Goal: Task Accomplishment & Management: Use online tool/utility

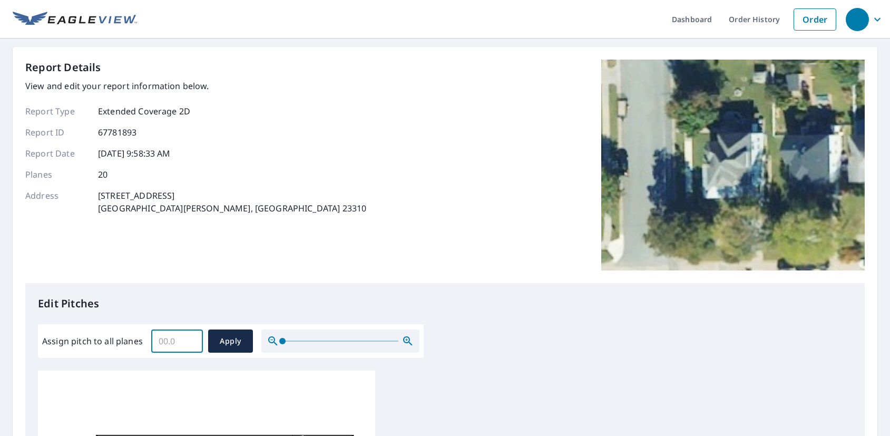
click at [174, 341] on input "Assign pitch to all planes" at bounding box center [177, 340] width 52 height 29
type input "10"
click at [226, 341] on span "Apply" at bounding box center [230, 340] width 28 height 13
type input "10"
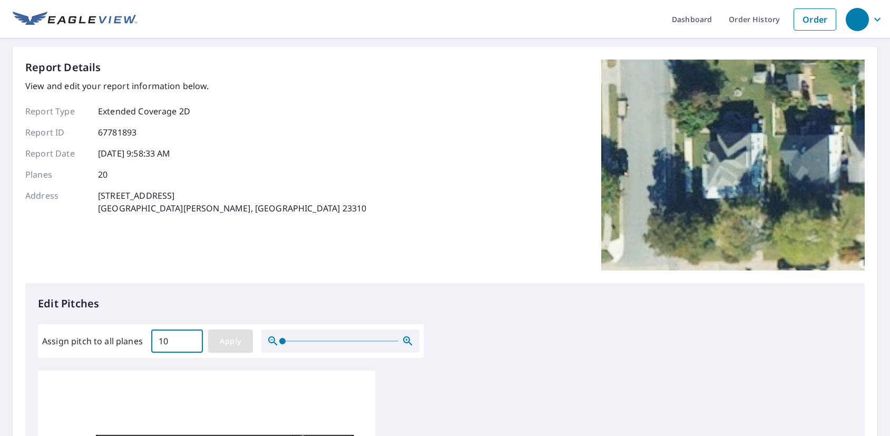
type input "10"
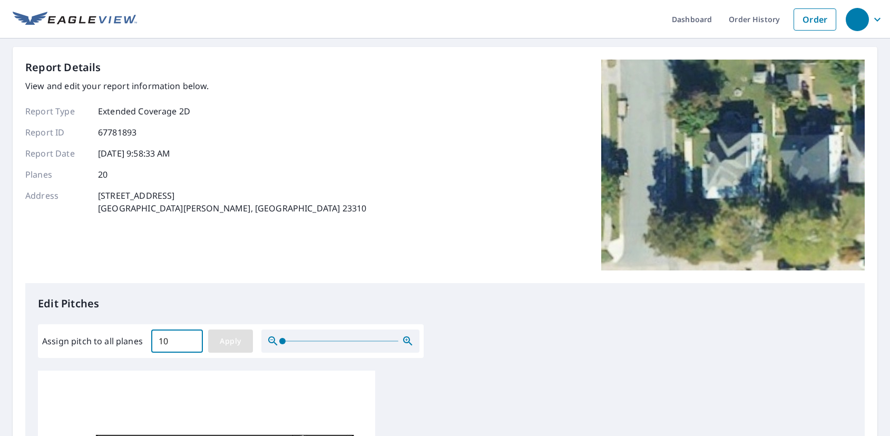
type input "10"
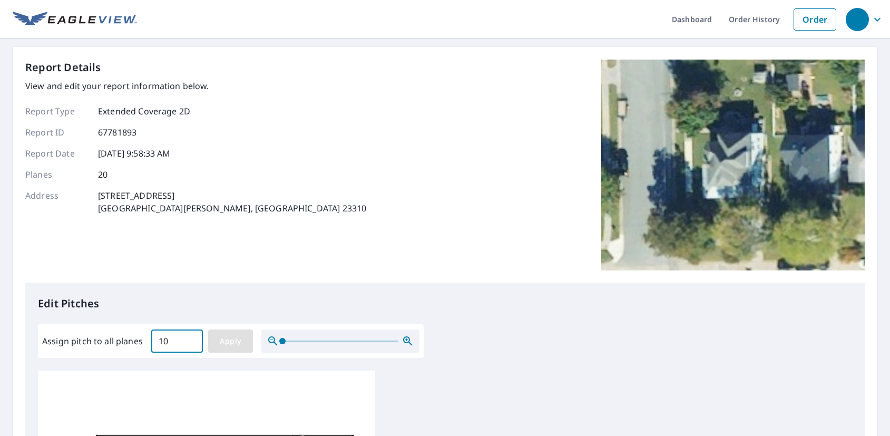
type input "10"
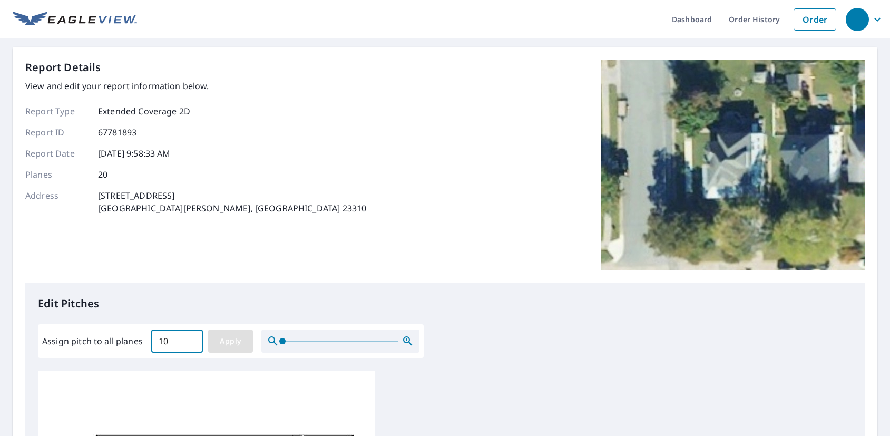
type input "10"
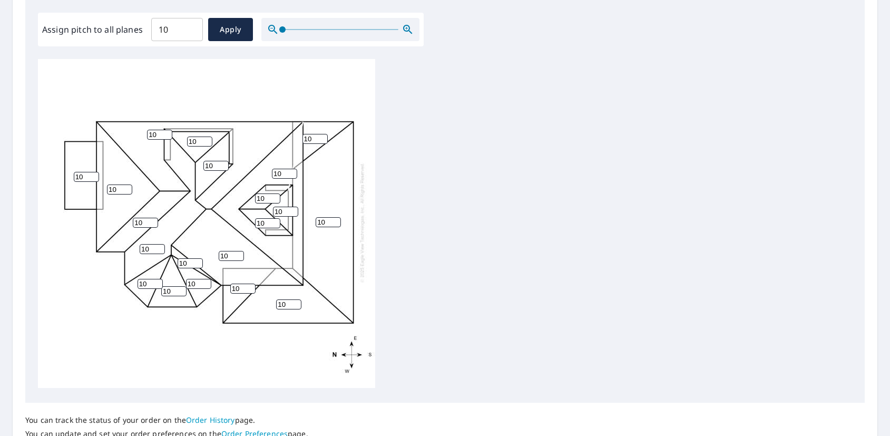
scroll to position [398, 0]
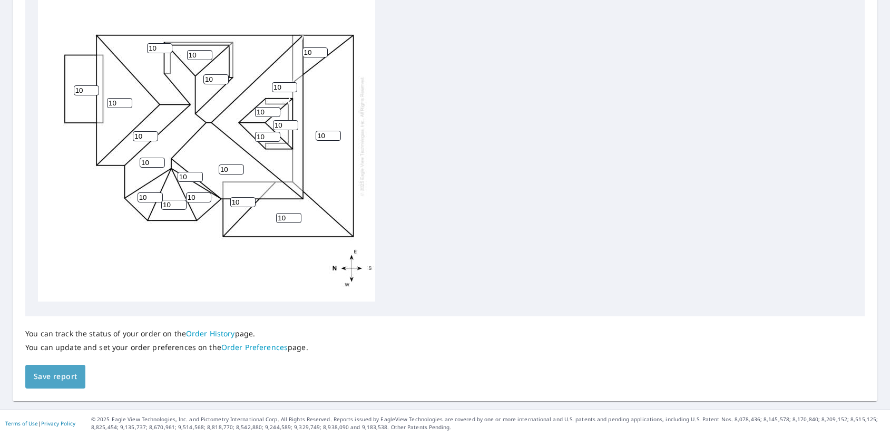
click at [74, 377] on span "Save report" at bounding box center [55, 376] width 43 height 13
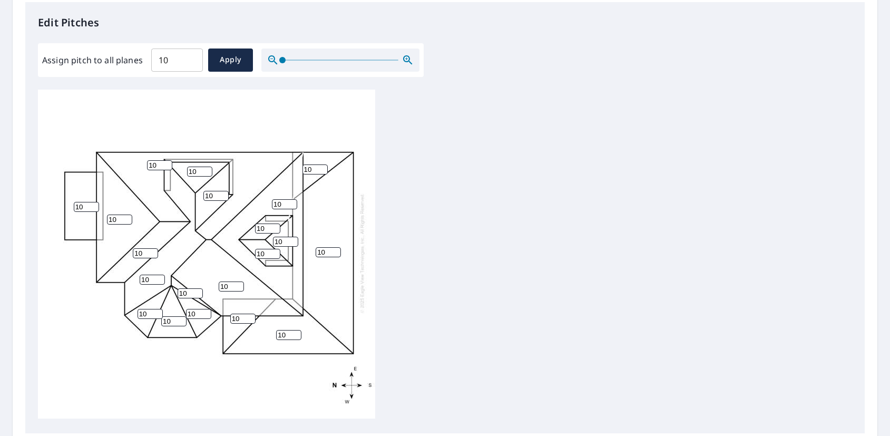
scroll to position [327, 0]
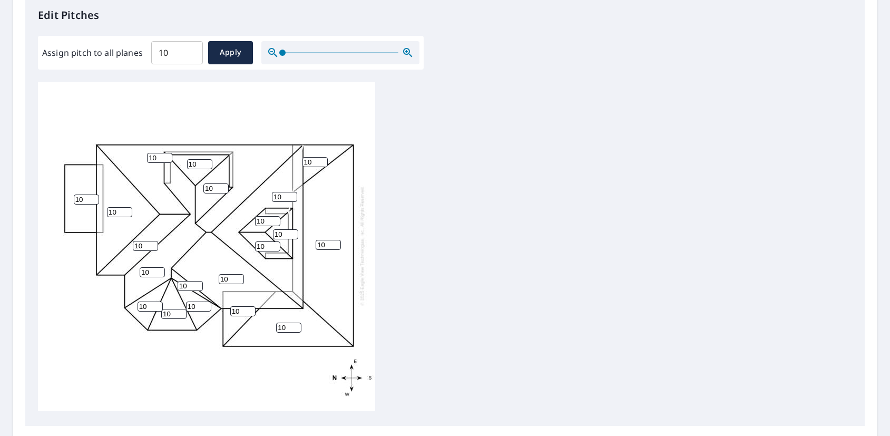
drag, startPoint x: 315, startPoint y: 162, endPoint x: 299, endPoint y: 162, distance: 15.8
click at [299, 162] on div "10 10 10 10 10 10 10 10 10 10 10 10 10 10 10 10 10 10 10 10" at bounding box center [206, 245] width 337 height 331
type input "6"
drag, startPoint x: 324, startPoint y: 243, endPoint x: 302, endPoint y: 242, distance: 22.1
click at [302, 242] on div "10 10 10 10 10 10 10 10 10 6 10 10 10 10 10 10 10 10 10 10" at bounding box center [206, 245] width 337 height 331
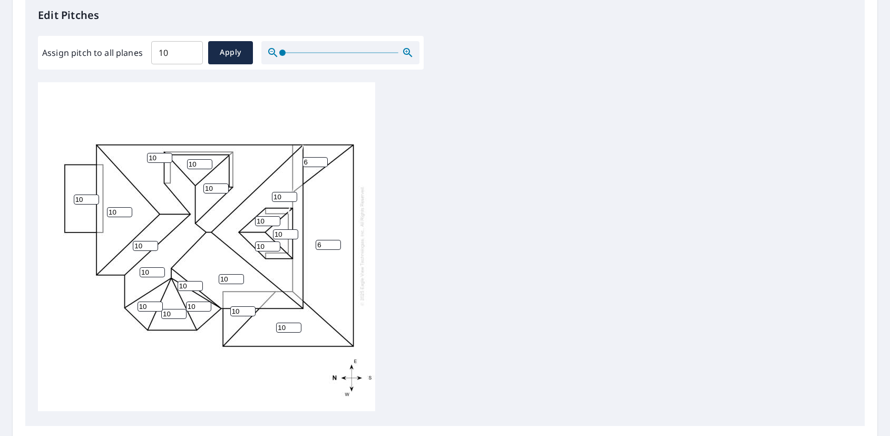
type input "6"
drag, startPoint x: 285, startPoint y: 325, endPoint x: 263, endPoint y: 325, distance: 22.1
click at [263, 325] on div "6 10 10 10 10 10 10 10 10 6 10 10 10 10 10 10 10 10 10 10" at bounding box center [206, 245] width 337 height 331
type input "6"
drag, startPoint x: 230, startPoint y: 310, endPoint x: 221, endPoint y: 310, distance: 9.0
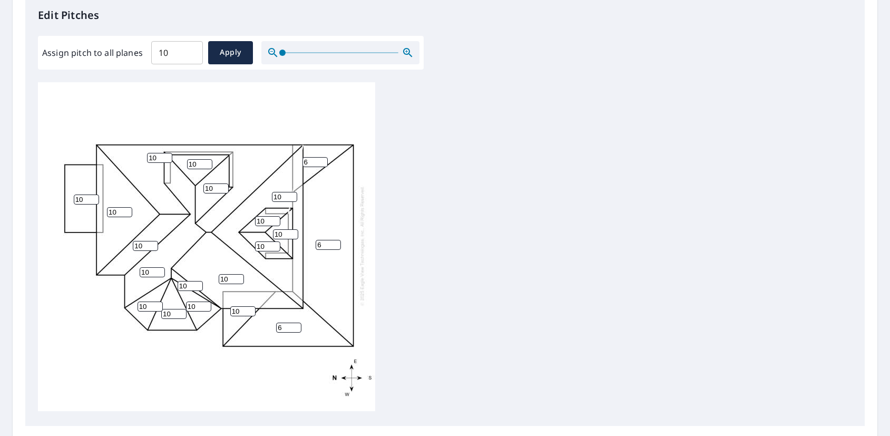
click at [221, 310] on div "6 10 10 10 10 6 10 10 10 6 10 10 10 10 10 10 10 10 10 10" at bounding box center [206, 245] width 337 height 331
type input "6"
drag, startPoint x: 85, startPoint y: 198, endPoint x: 56, endPoint y: 198, distance: 29.0
click at [56, 198] on div "6 10 10 10 10 6 10 10 10 6 6 10 10 10 10 10 10 10 10 10" at bounding box center [206, 245] width 337 height 331
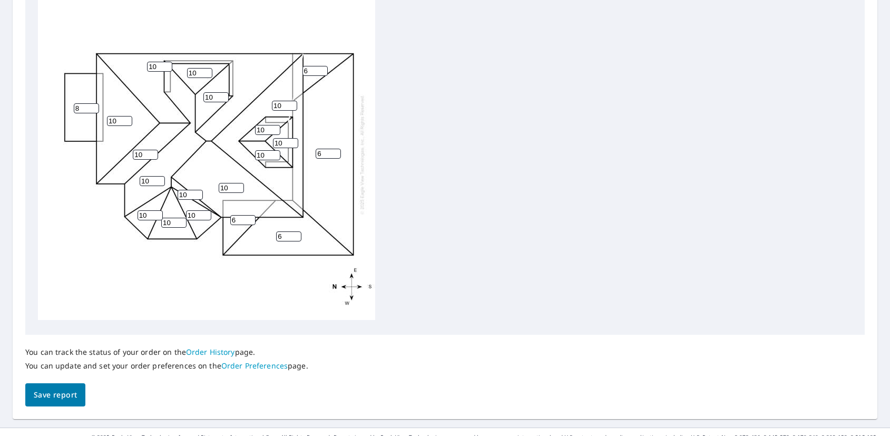
scroll to position [436, 0]
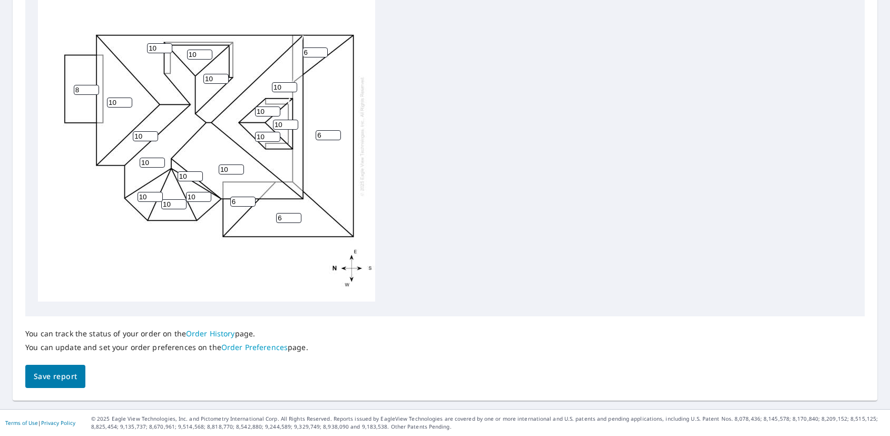
type input "8"
click at [55, 371] on span "Save report" at bounding box center [55, 376] width 43 height 13
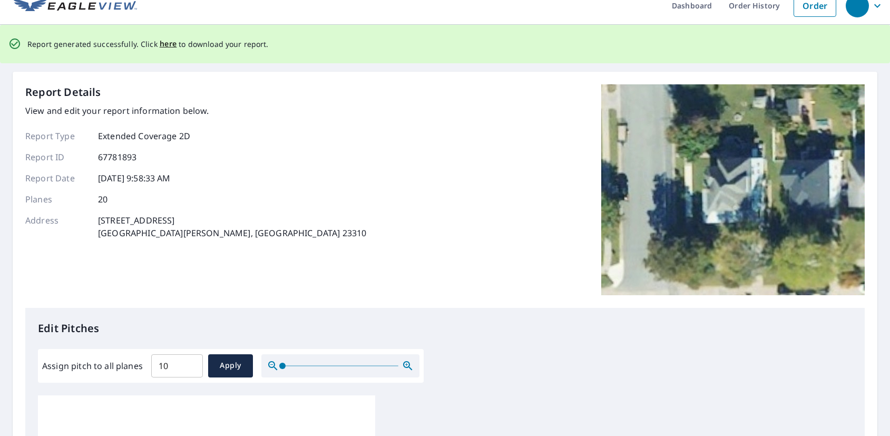
scroll to position [0, 0]
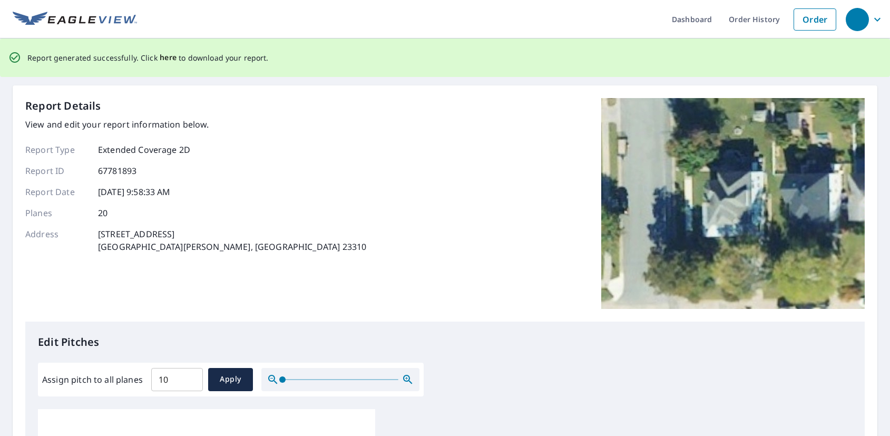
click at [160, 57] on span "here" at bounding box center [168, 57] width 17 height 13
